Goal: Transaction & Acquisition: Purchase product/service

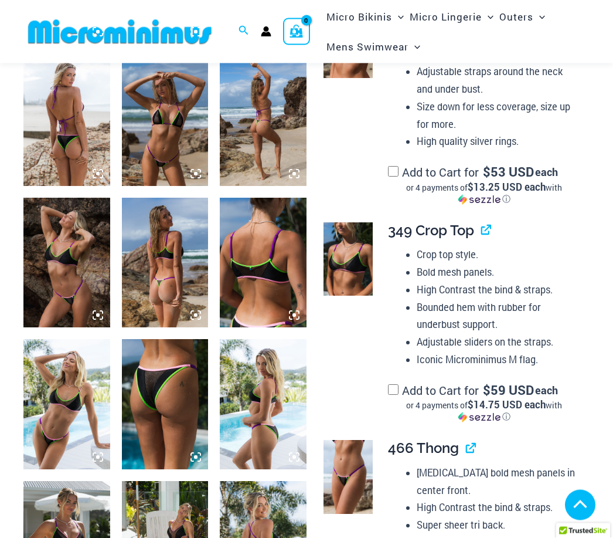
scroll to position [653, 0]
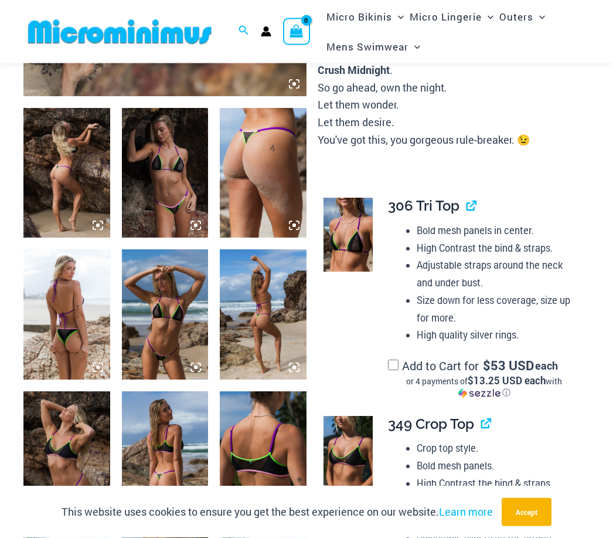
click at [79, 192] on img at bounding box center [66, 173] width 87 height 130
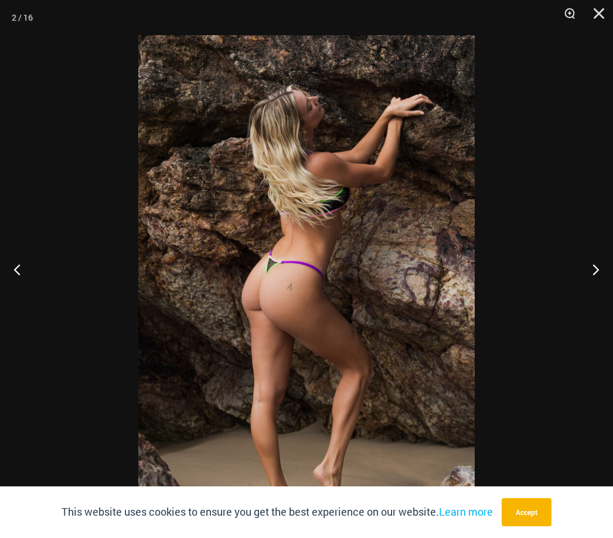
click at [20, 291] on button "Previous" at bounding box center [22, 269] width 44 height 59
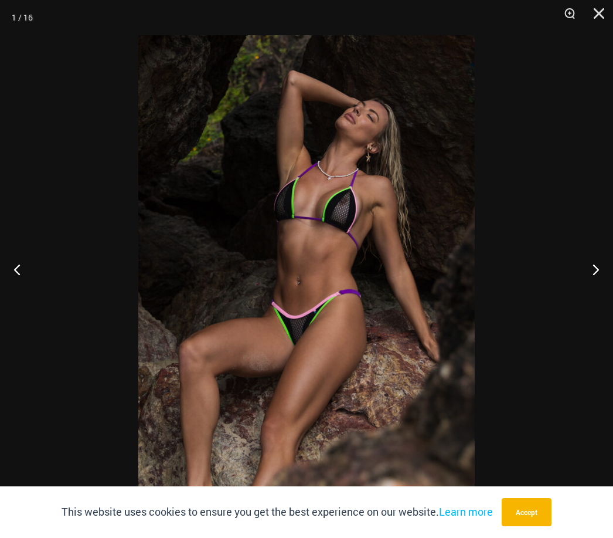
click at [593, 288] on button "Next" at bounding box center [591, 269] width 44 height 59
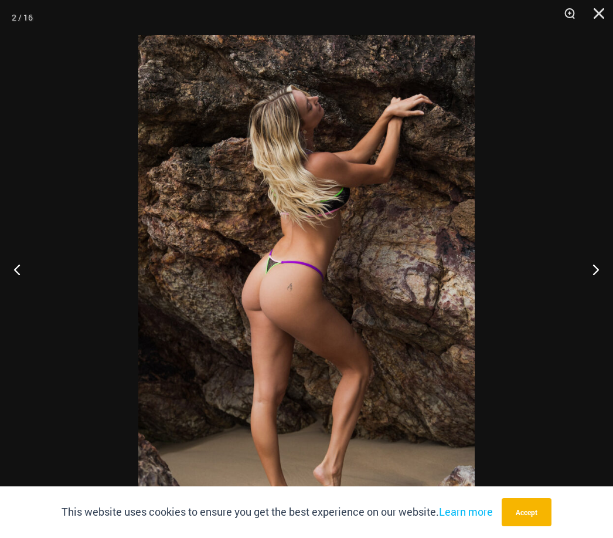
click at [598, 290] on button "Next" at bounding box center [591, 269] width 44 height 59
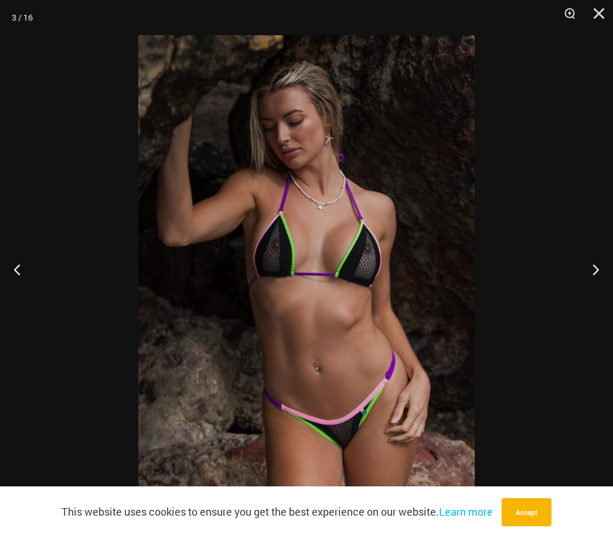
click at [14, 283] on button "Previous" at bounding box center [22, 269] width 44 height 59
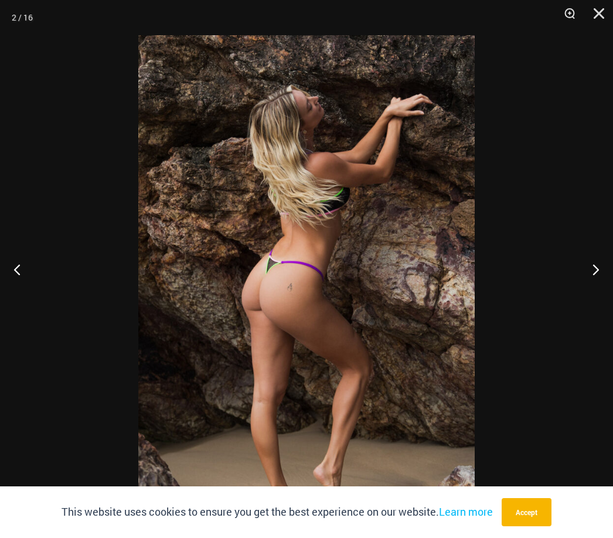
click at [598, 289] on button "Next" at bounding box center [591, 269] width 44 height 59
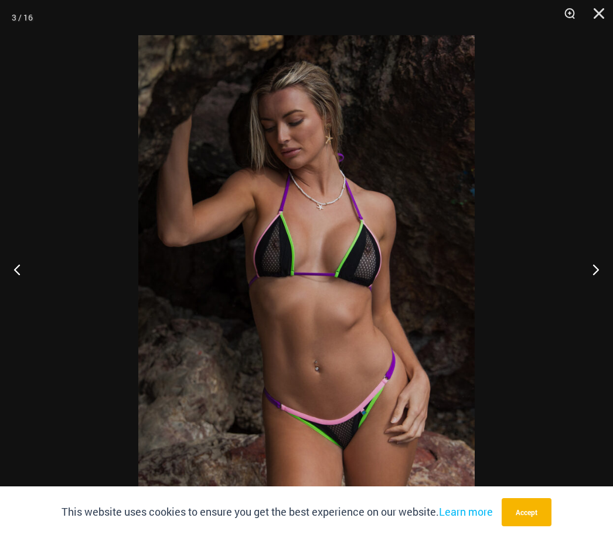
click at [598, 287] on button "Next" at bounding box center [591, 269] width 44 height 59
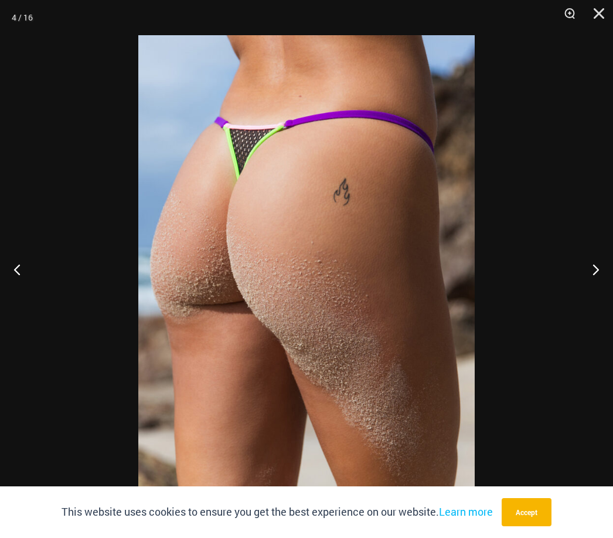
click at [597, 287] on button "Next" at bounding box center [591, 269] width 44 height 59
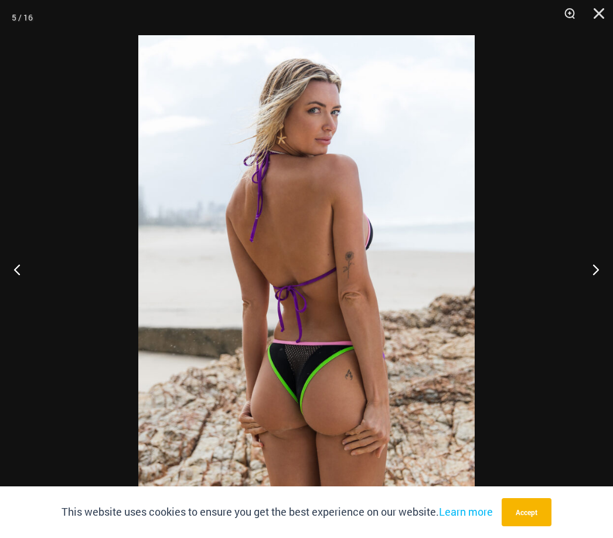
click at [600, 287] on button "Next" at bounding box center [591, 269] width 44 height 59
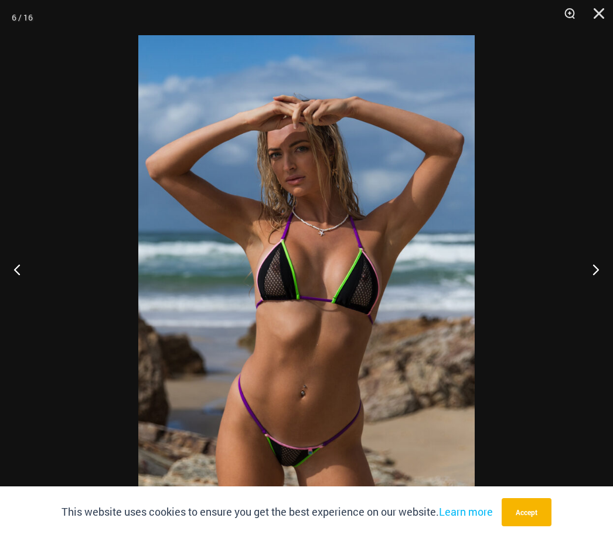
click at [606, 285] on button "Next" at bounding box center [591, 269] width 44 height 59
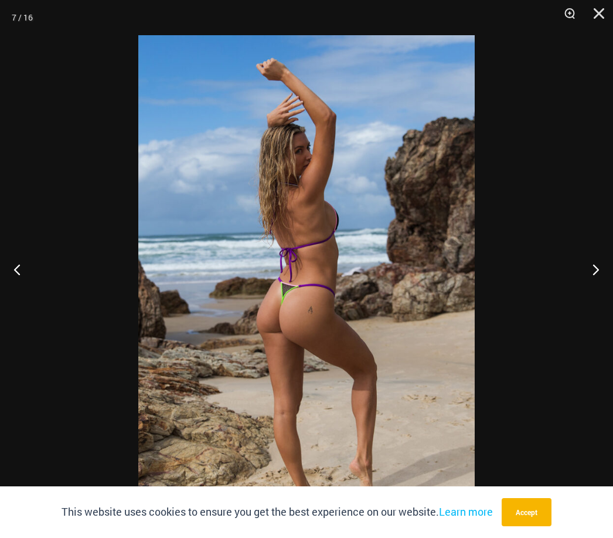
click at [607, 284] on button "Next" at bounding box center [591, 269] width 44 height 59
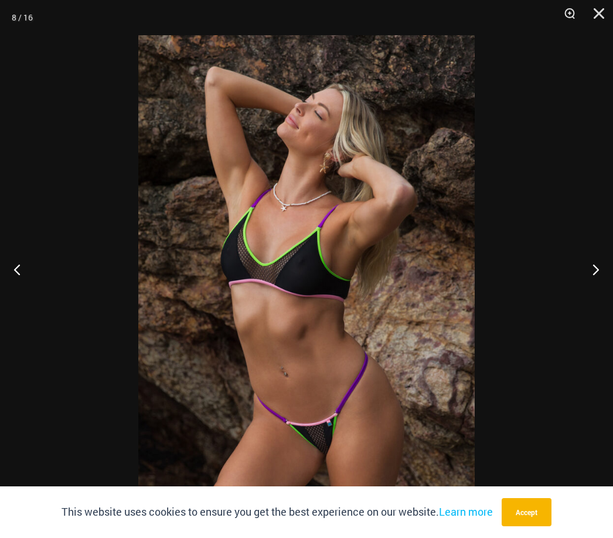
click at [605, 283] on button "Next" at bounding box center [591, 269] width 44 height 59
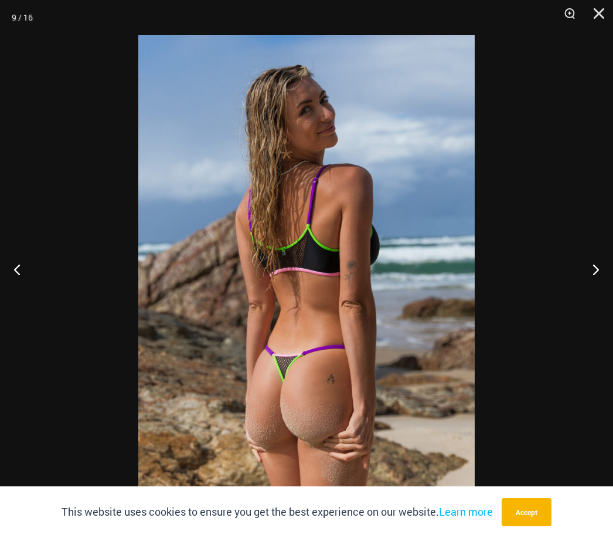
click at [607, 282] on button "Next" at bounding box center [591, 269] width 44 height 59
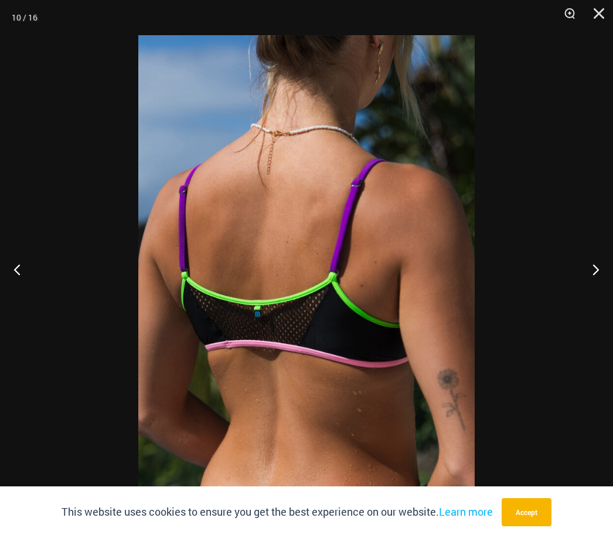
click at [608, 280] on button "Next" at bounding box center [591, 269] width 44 height 59
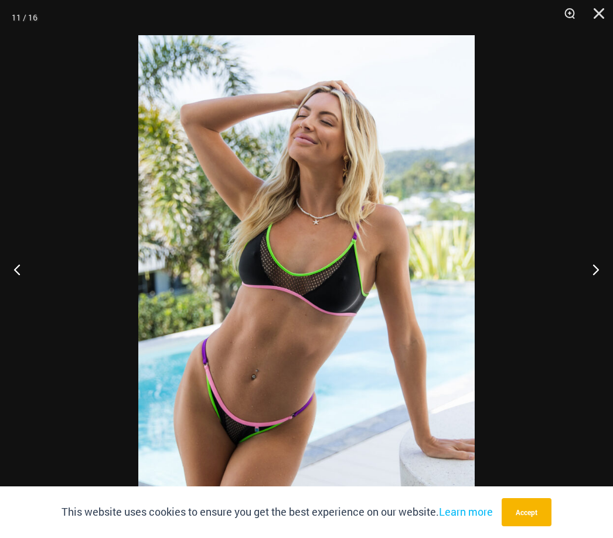
click at [606, 280] on button "Next" at bounding box center [591, 269] width 44 height 59
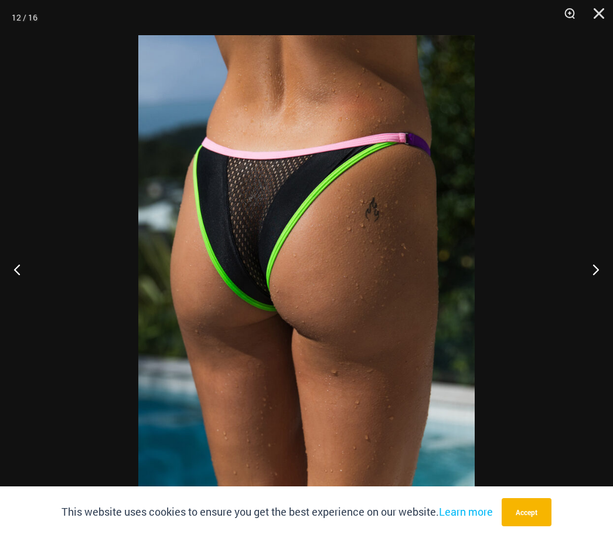
click at [607, 278] on button "Next" at bounding box center [591, 269] width 44 height 59
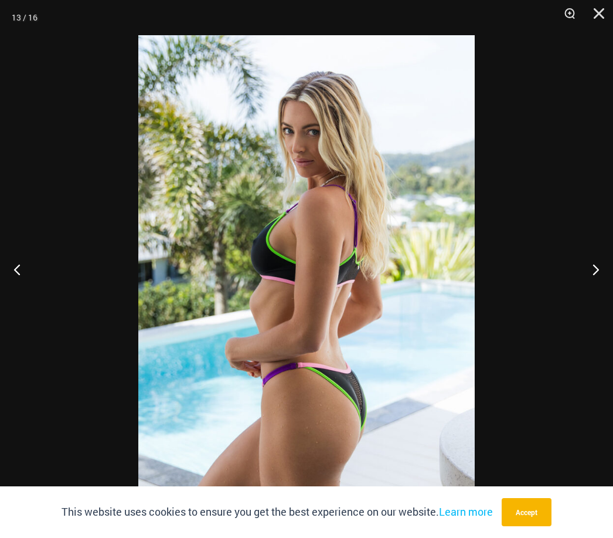
click at [607, 277] on button "Next" at bounding box center [591, 269] width 44 height 59
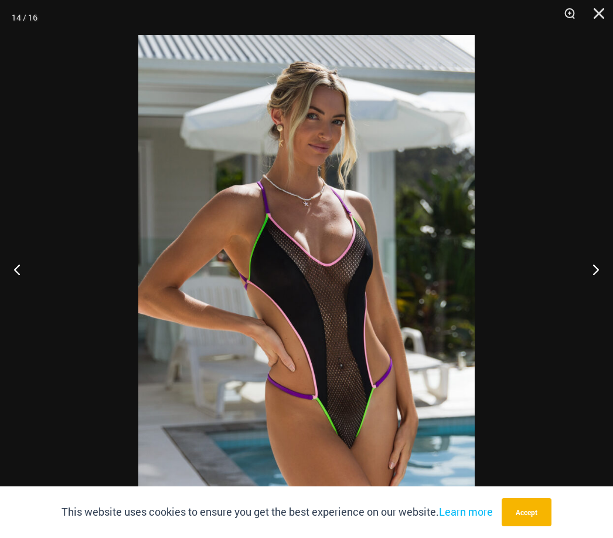
click at [21, 294] on button "Previous" at bounding box center [22, 269] width 44 height 59
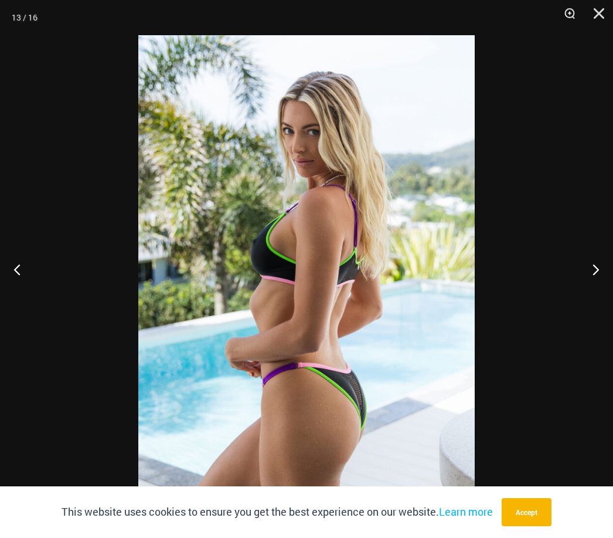
click at [24, 285] on button "Previous" at bounding box center [22, 269] width 44 height 59
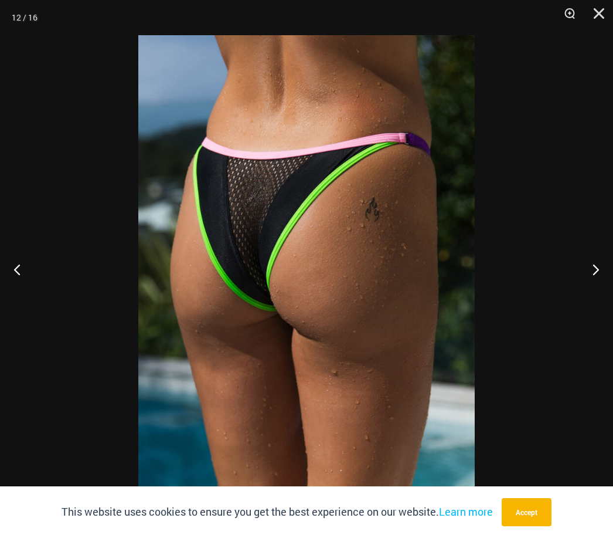
click at [607, 274] on button "Next" at bounding box center [591, 269] width 44 height 59
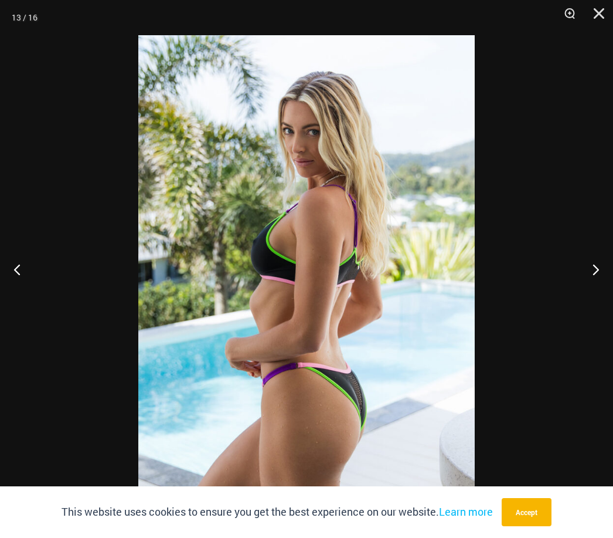
click at [607, 274] on button "Next" at bounding box center [591, 269] width 44 height 59
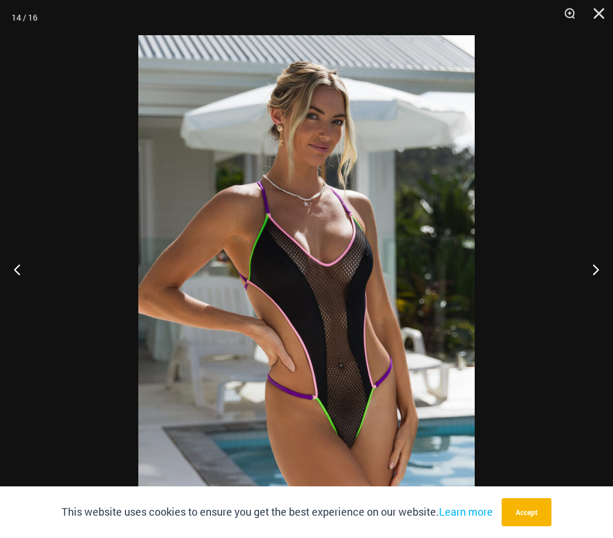
click at [607, 268] on button "Next" at bounding box center [591, 269] width 44 height 59
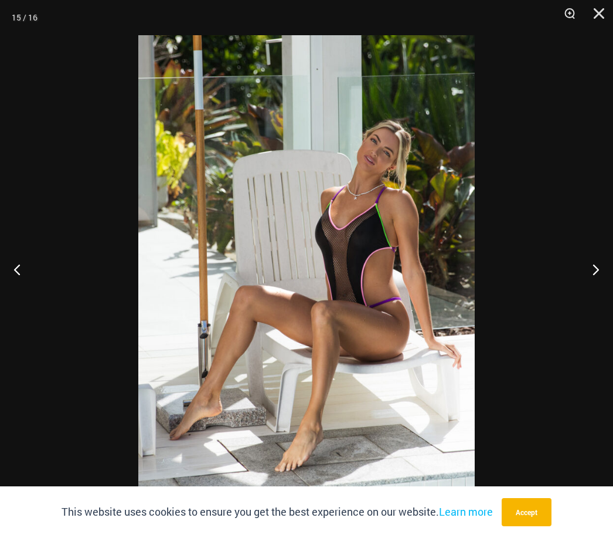
click at [606, 273] on button "Next" at bounding box center [591, 269] width 44 height 59
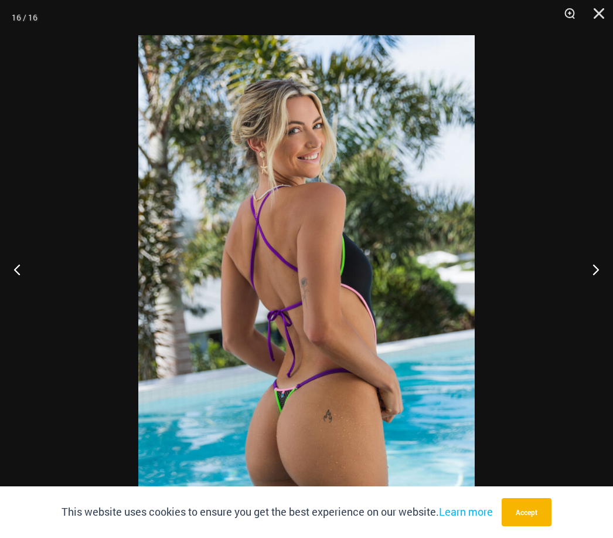
click at [607, 271] on button "Next" at bounding box center [591, 269] width 44 height 59
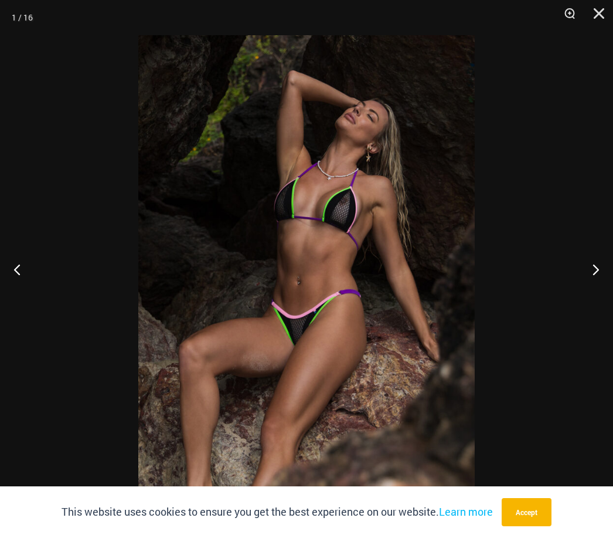
click at [610, 268] on button "Next" at bounding box center [591, 269] width 44 height 59
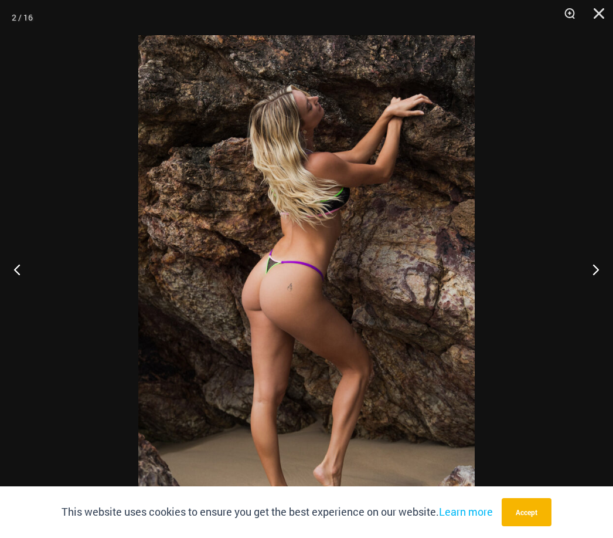
click at [607, 269] on button "Next" at bounding box center [591, 269] width 44 height 59
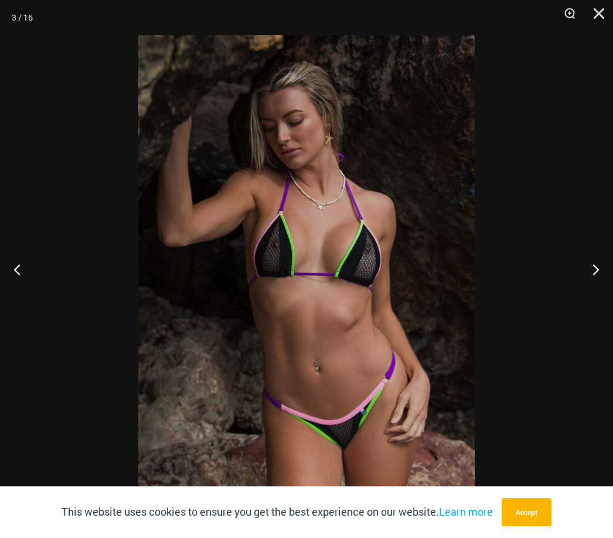
click at [599, 274] on button "Next" at bounding box center [591, 269] width 44 height 59
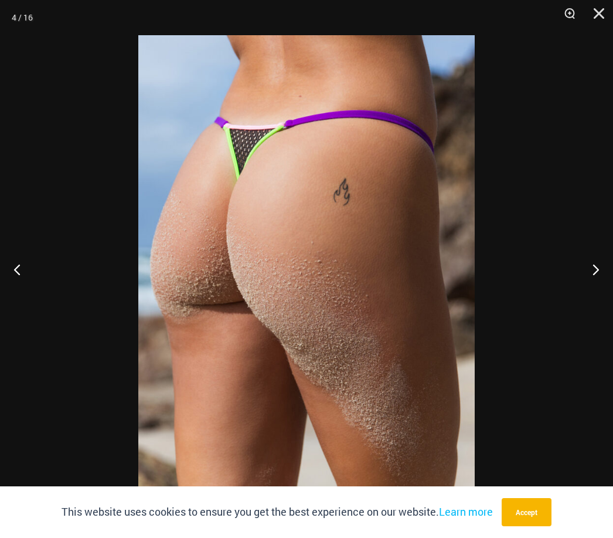
click at [597, 12] on button "Close" at bounding box center [594, 17] width 29 height 35
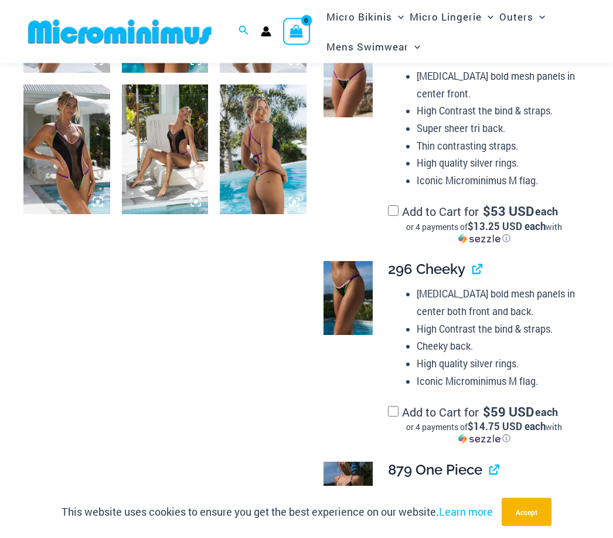
scroll to position [1016, 0]
click at [516, 337] on li "Cheeky back." at bounding box center [499, 346] width 164 height 18
click at [350, 294] on img at bounding box center [348, 298] width 49 height 74
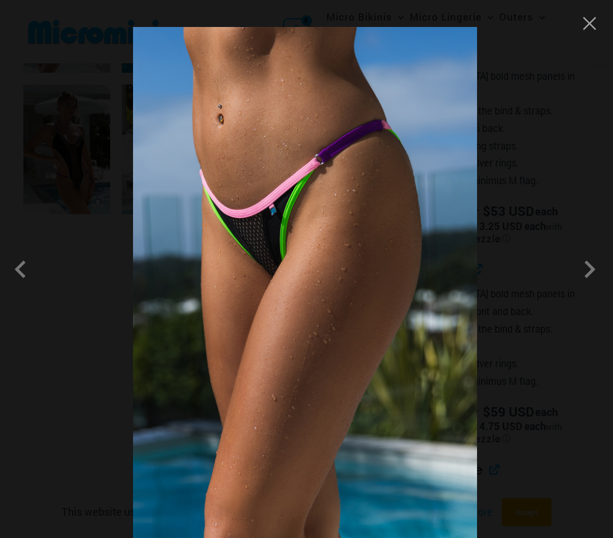
click at [580, 283] on span at bounding box center [589, 268] width 35 height 35
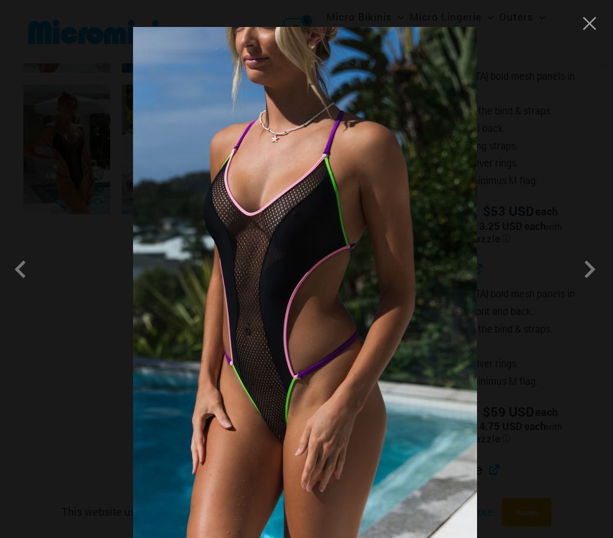
click at [27, 286] on span at bounding box center [23, 268] width 35 height 35
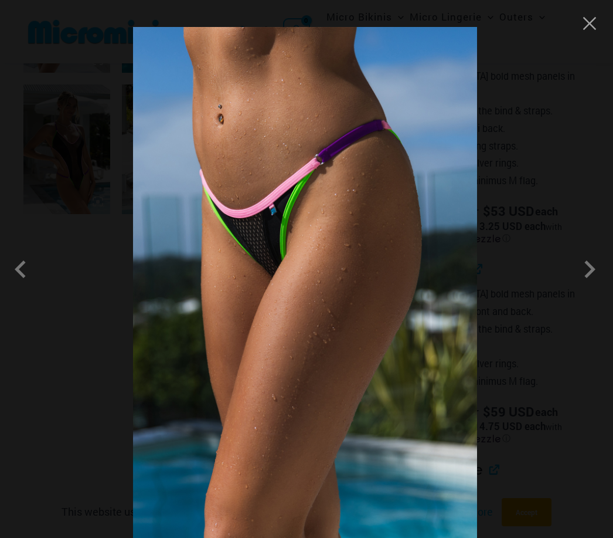
click at [584, 285] on span at bounding box center [589, 268] width 35 height 35
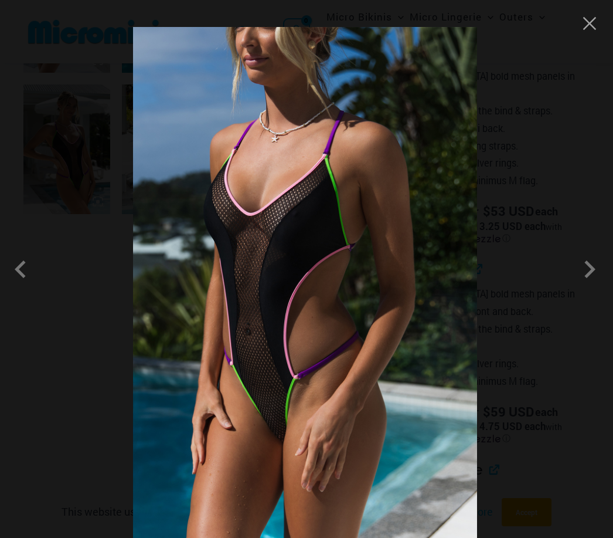
click at [587, 285] on span at bounding box center [589, 268] width 35 height 35
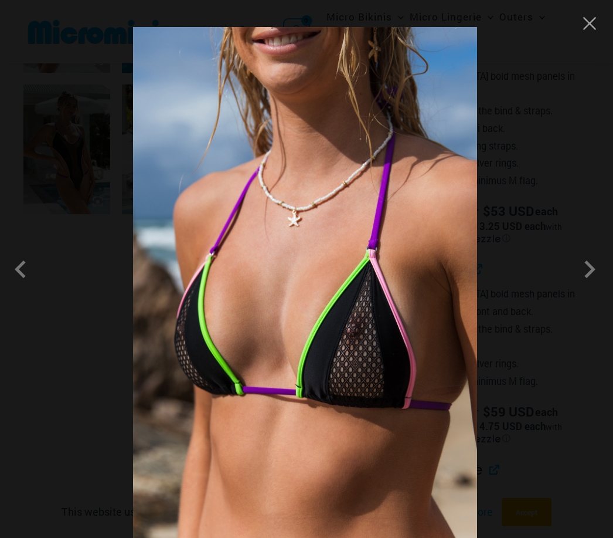
click at [586, 286] on span at bounding box center [589, 268] width 35 height 35
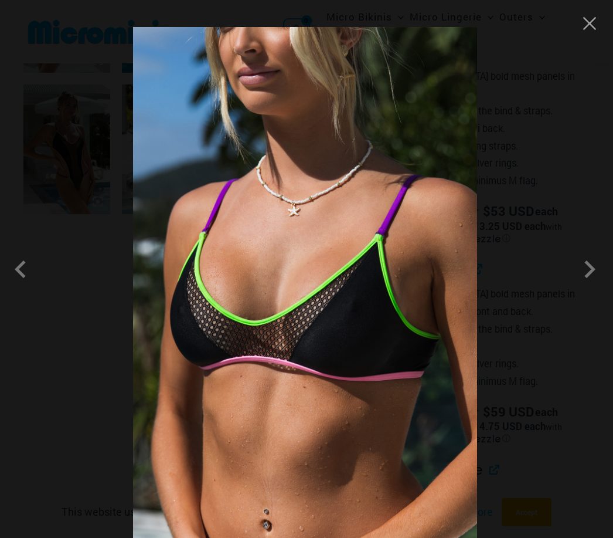
click at [26, 287] on span at bounding box center [23, 268] width 35 height 35
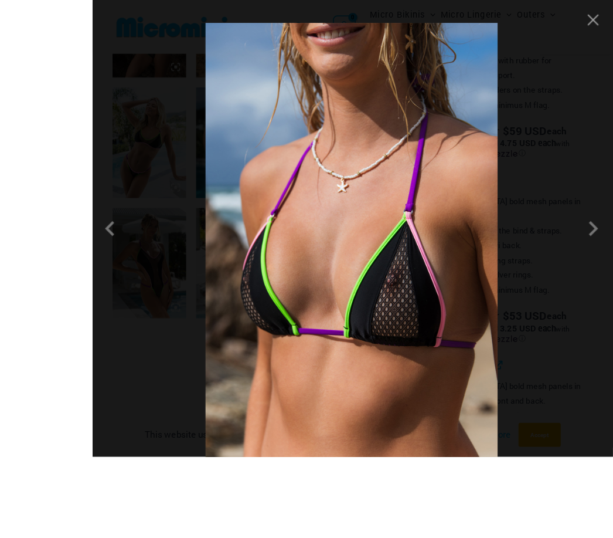
scroll to position [1018, 0]
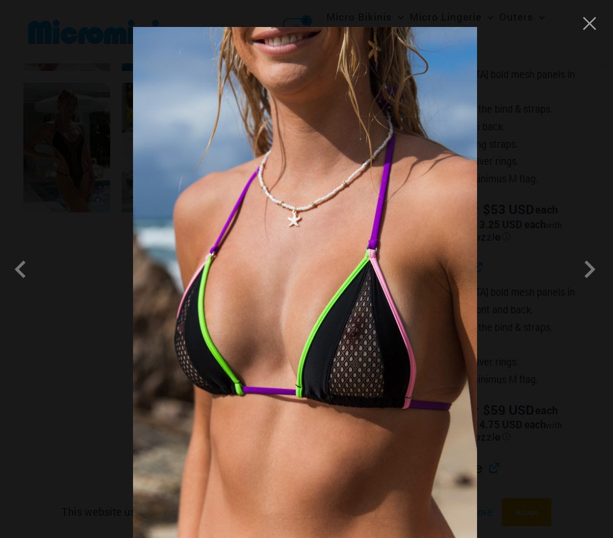
click at [591, 23] on button "Close" at bounding box center [590, 24] width 18 height 18
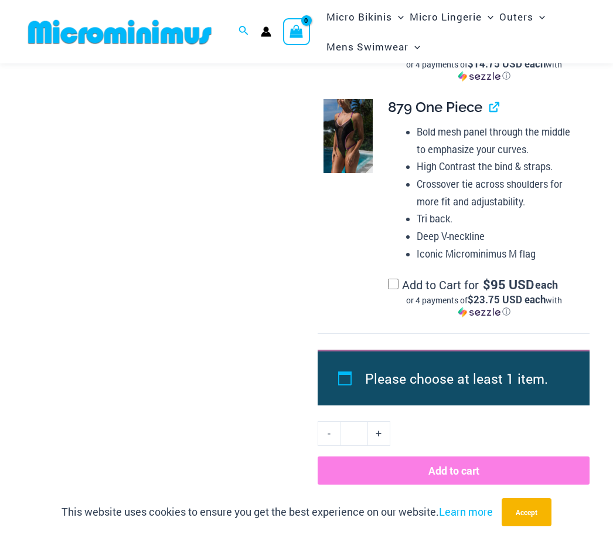
scroll to position [1394, 0]
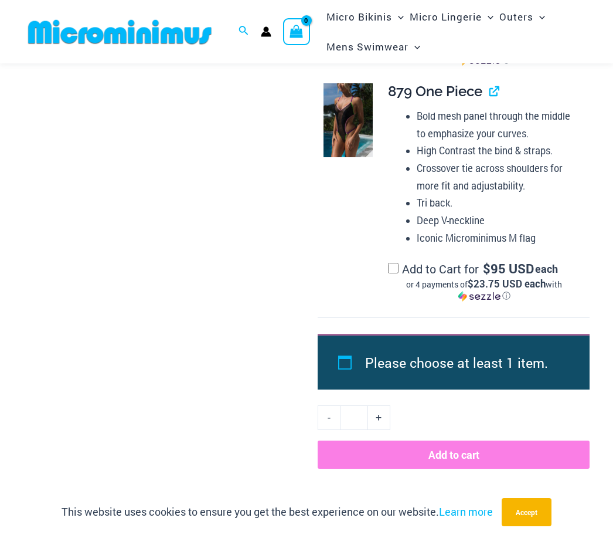
click at [350, 105] on img at bounding box center [348, 120] width 49 height 74
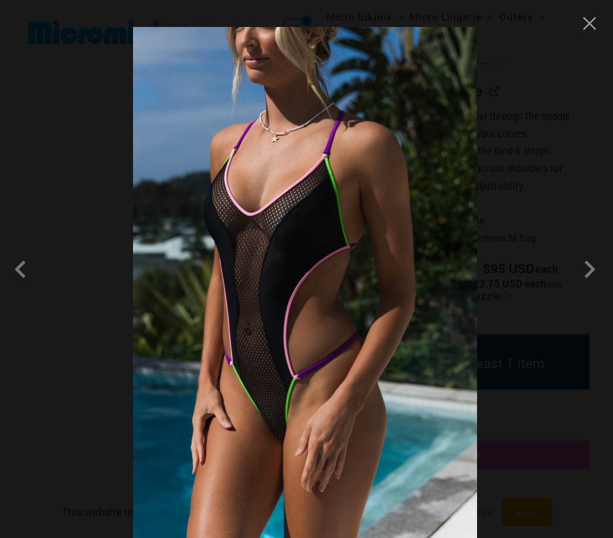
click at [586, 287] on span at bounding box center [589, 268] width 35 height 35
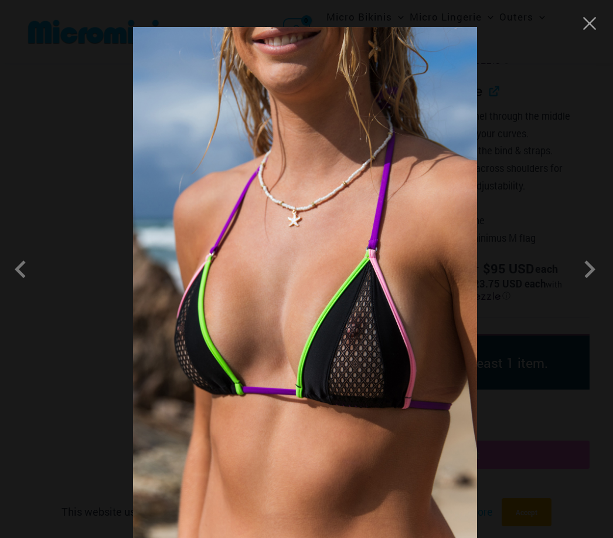
click at [590, 282] on span at bounding box center [589, 268] width 35 height 35
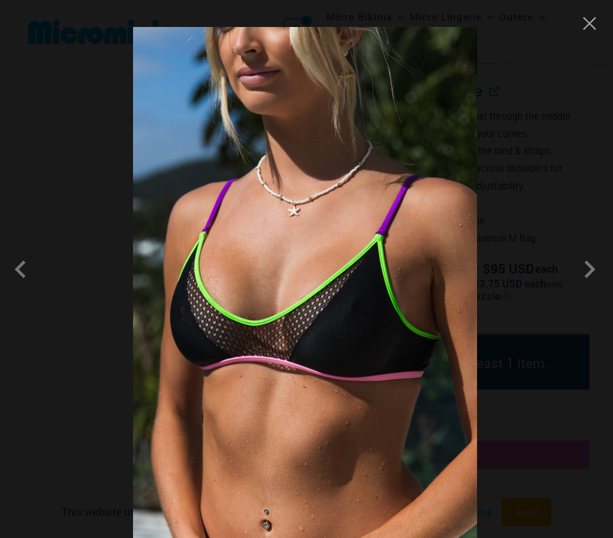
click at [584, 286] on span at bounding box center [589, 268] width 35 height 35
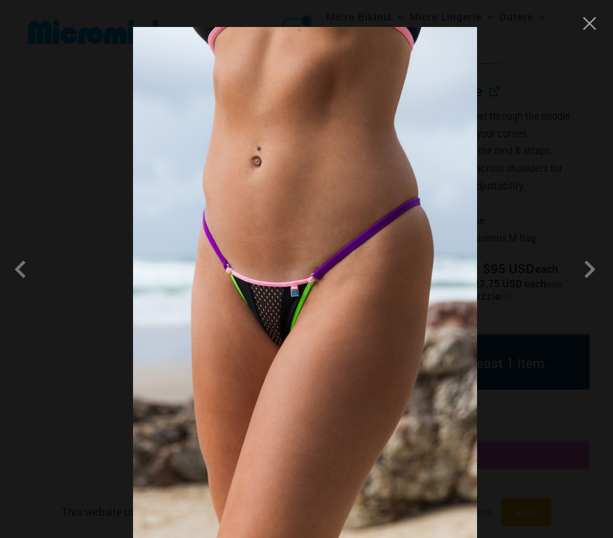
click at [583, 21] on button "Close" at bounding box center [590, 24] width 18 height 18
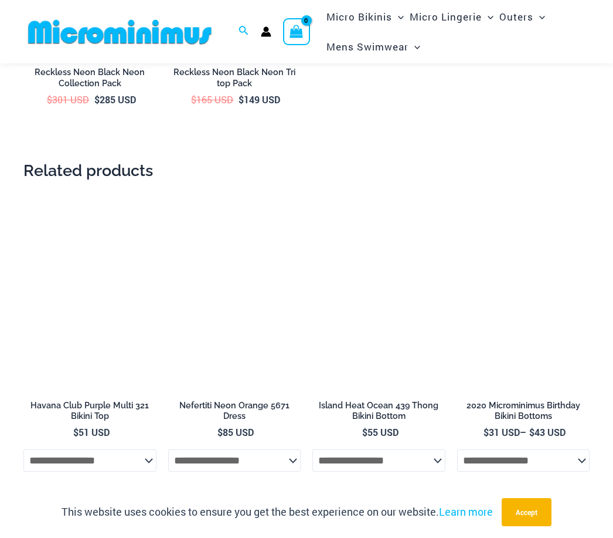
scroll to position [2529, 0]
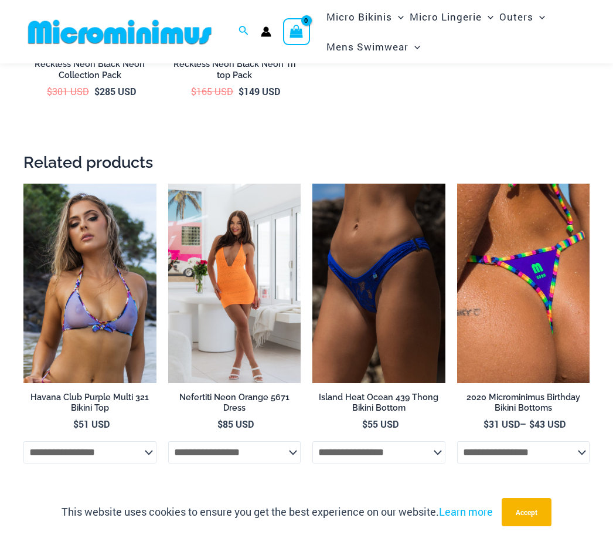
click at [312, 183] on img at bounding box center [312, 183] width 0 height 0
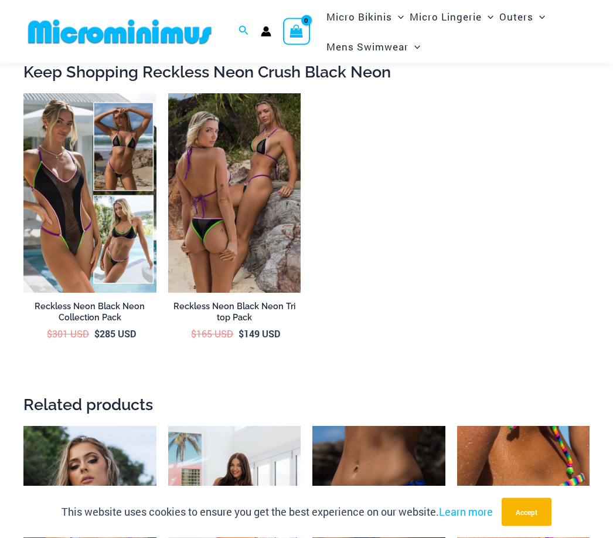
scroll to position [2287, 0]
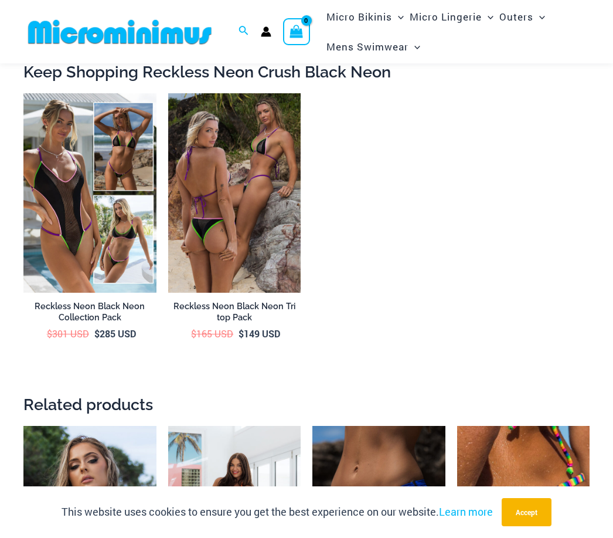
click at [23, 93] on img at bounding box center [23, 93] width 0 height 0
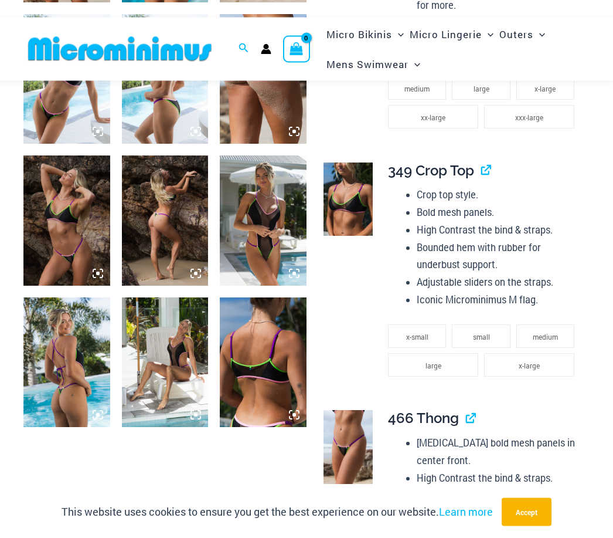
scroll to position [852, 0]
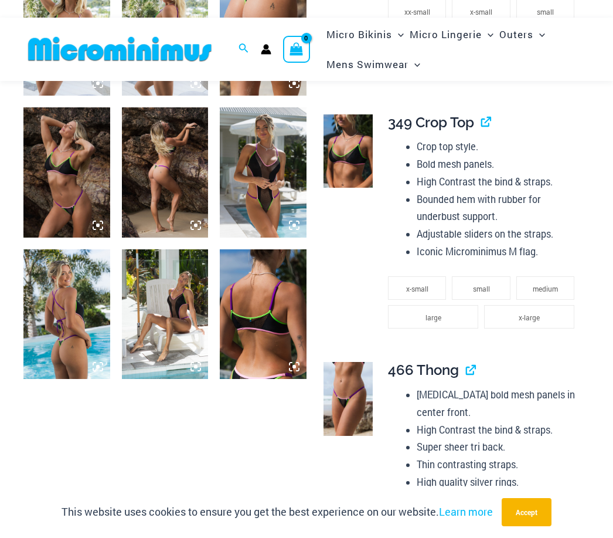
click at [282, 207] on img at bounding box center [263, 172] width 87 height 130
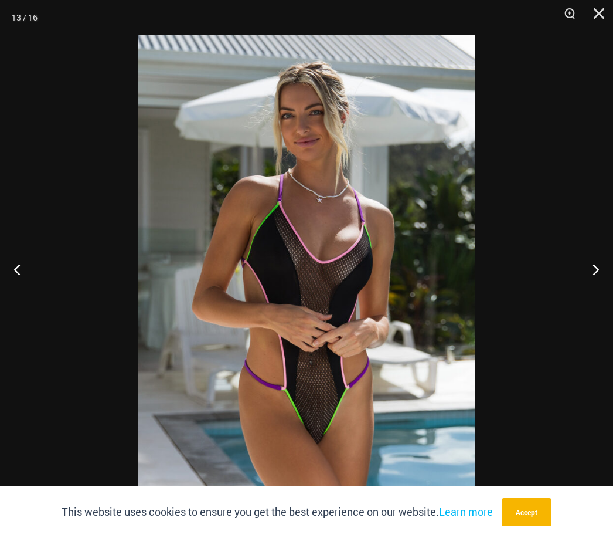
click at [604, 13] on button "Close" at bounding box center [594, 17] width 29 height 35
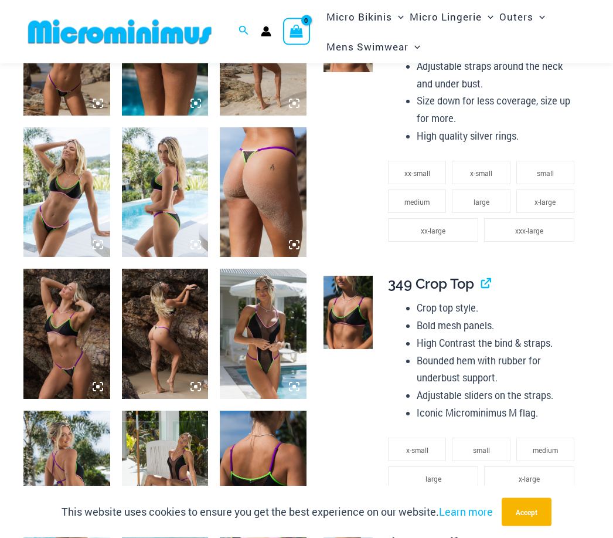
scroll to position [691, 0]
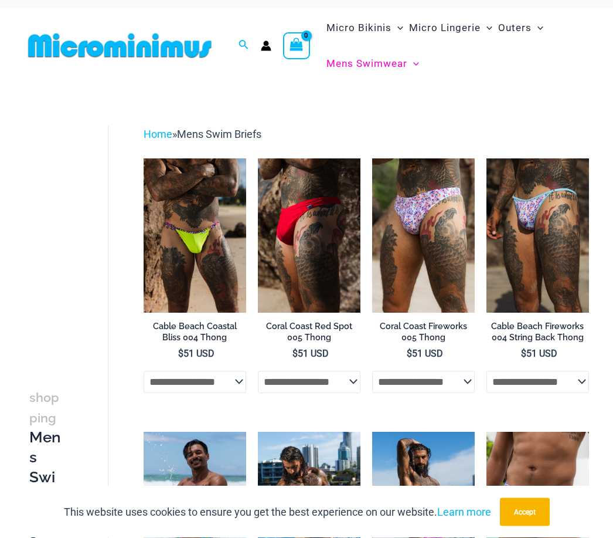
scroll to position [12, 0]
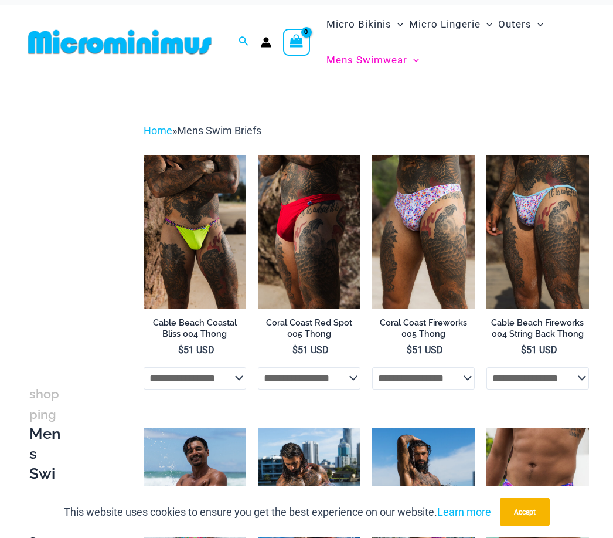
click at [565, 380] on select "**********" at bounding box center [538, 379] width 103 height 22
click at [372, 155] on img at bounding box center [372, 155] width 0 height 0
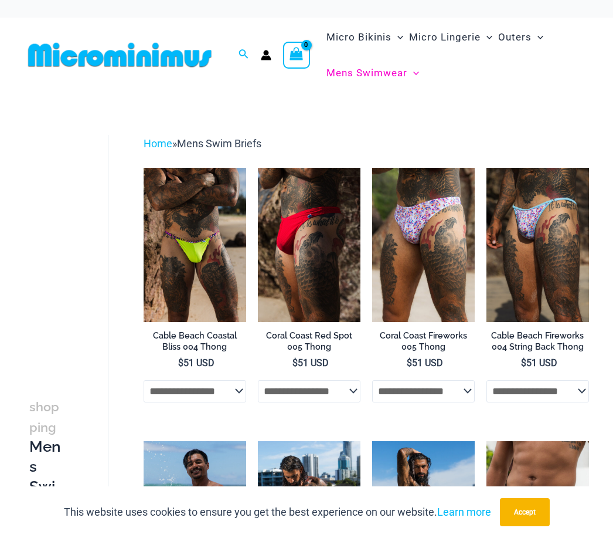
scroll to position [50, 0]
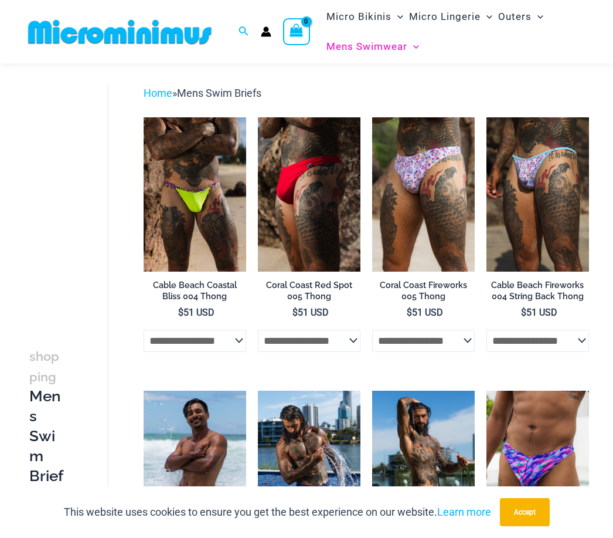
click at [258, 117] on img at bounding box center [258, 117] width 0 height 0
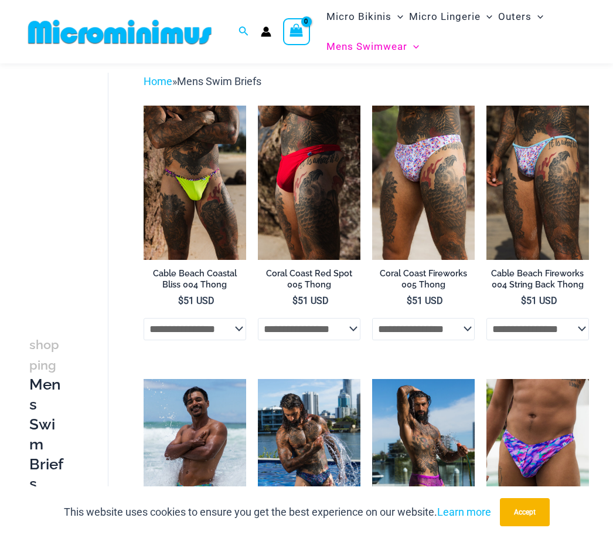
click at [144, 106] on img at bounding box center [144, 106] width 0 height 0
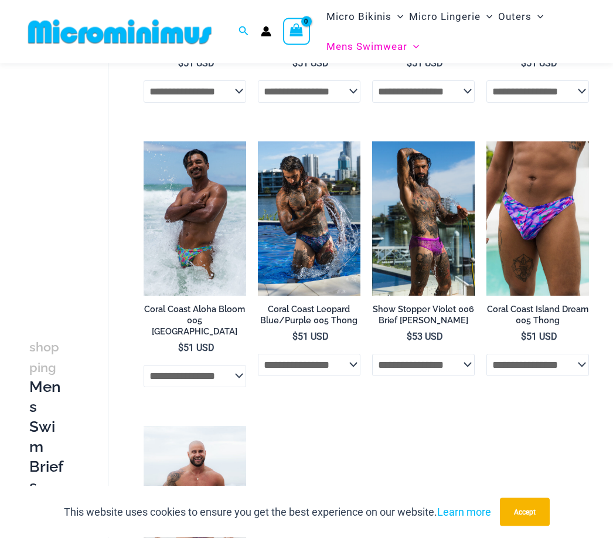
scroll to position [288, 0]
click at [144, 141] on img at bounding box center [144, 141] width 0 height 0
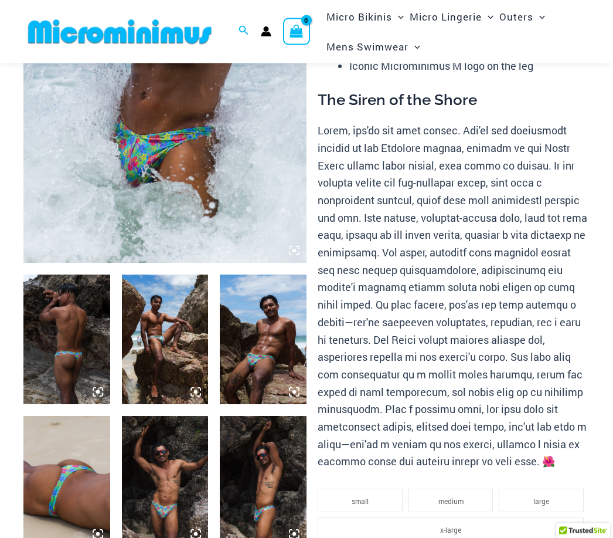
scroll to position [327, 0]
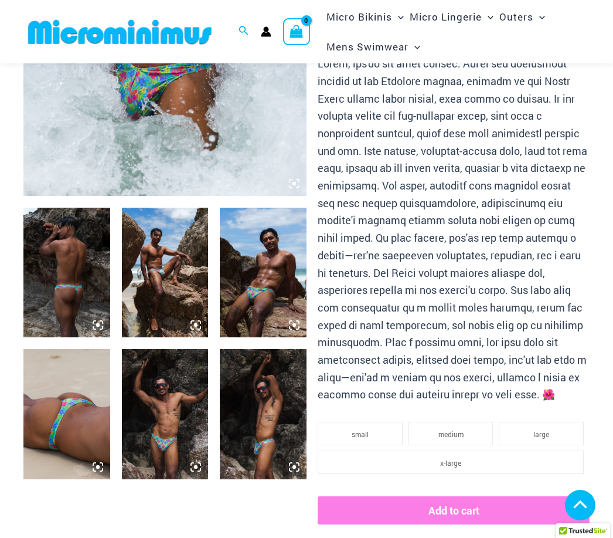
click at [70, 427] on img at bounding box center [66, 414] width 87 height 130
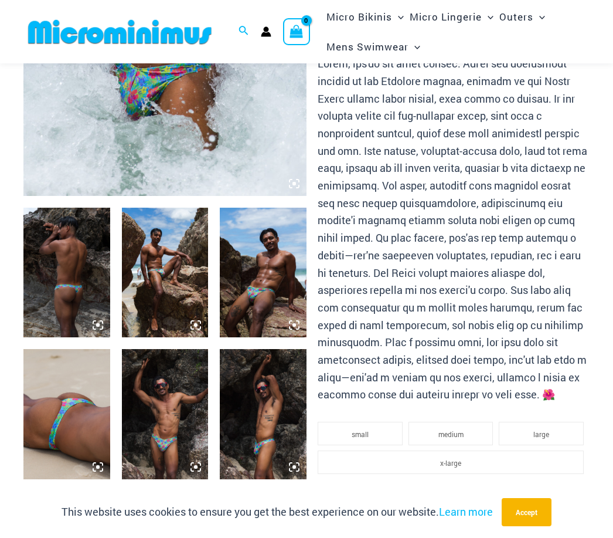
click at [66, 420] on img at bounding box center [66, 414] width 87 height 130
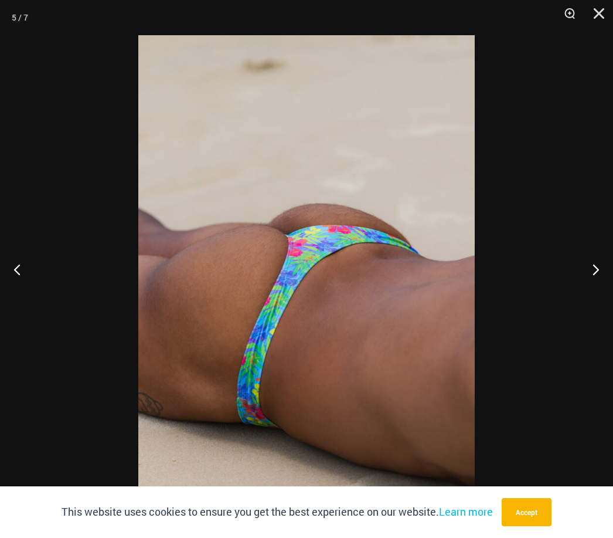
click at [594, 12] on button "Close" at bounding box center [594, 17] width 29 height 35
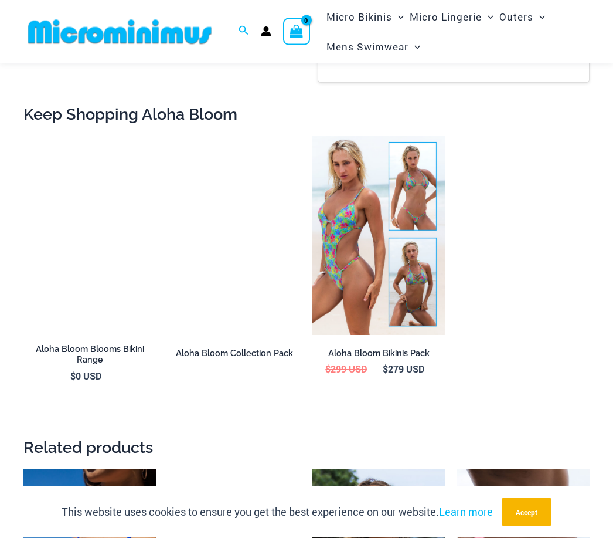
scroll to position [1193, 0]
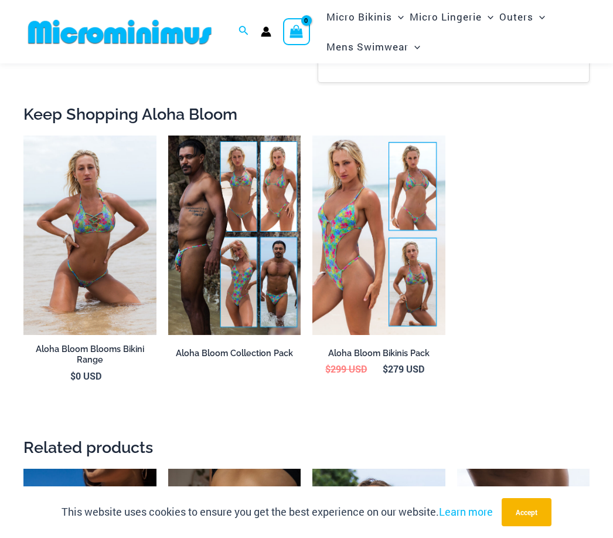
click at [168, 135] on img at bounding box center [168, 135] width 0 height 0
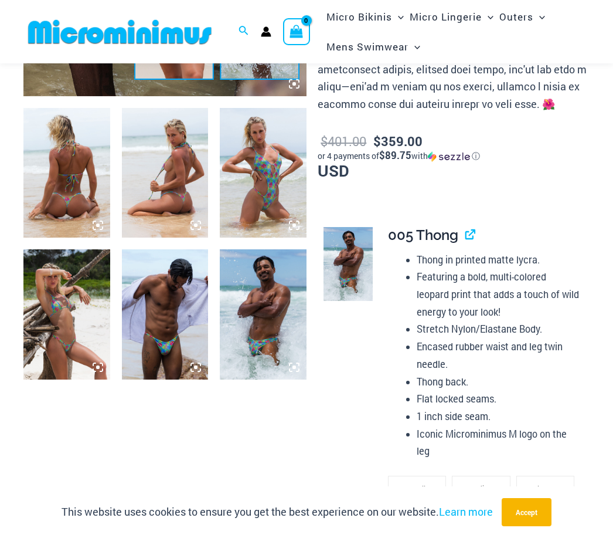
scroll to position [429, 0]
